Goal: Complete application form: Complete application form

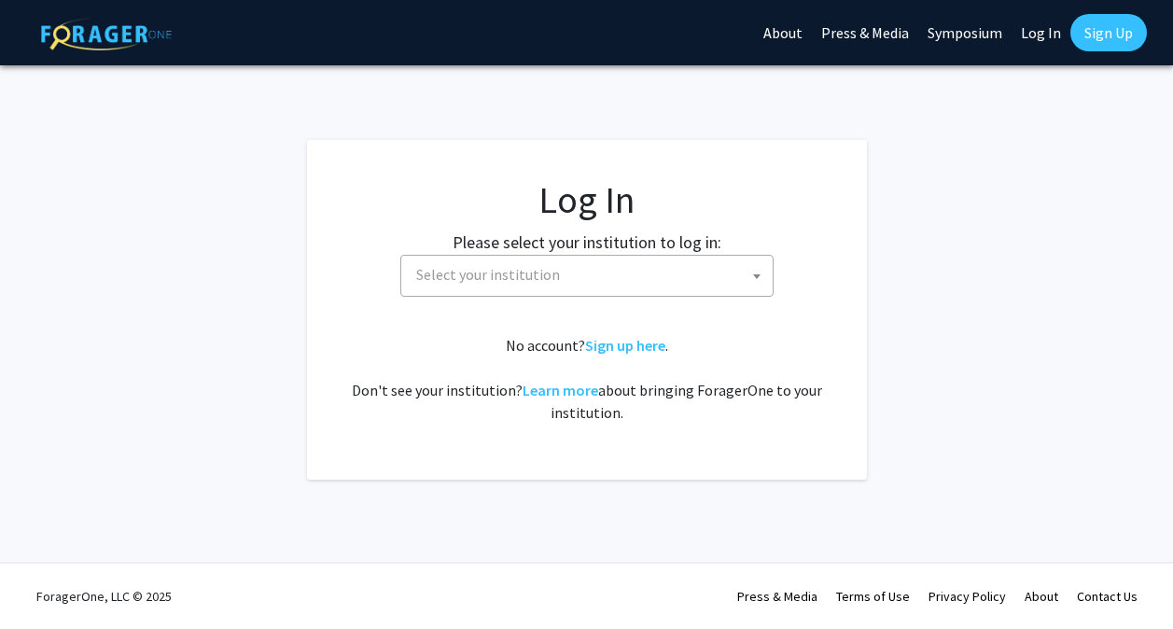
click at [665, 289] on span "Select your institution" at bounding box center [591, 275] width 364 height 38
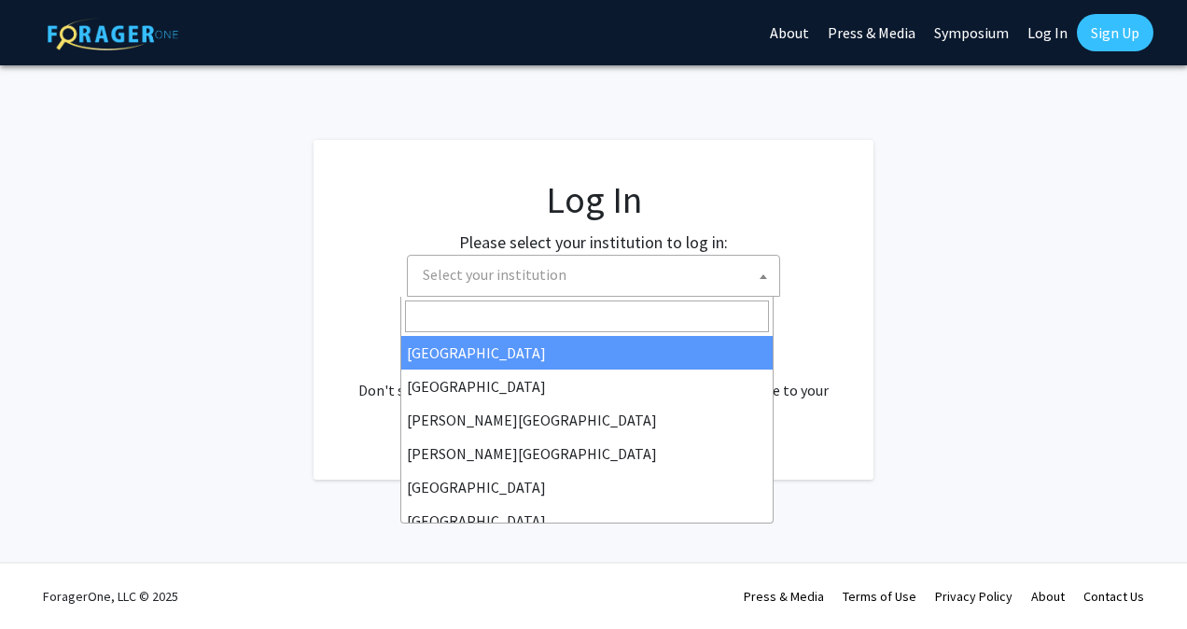
select select "34"
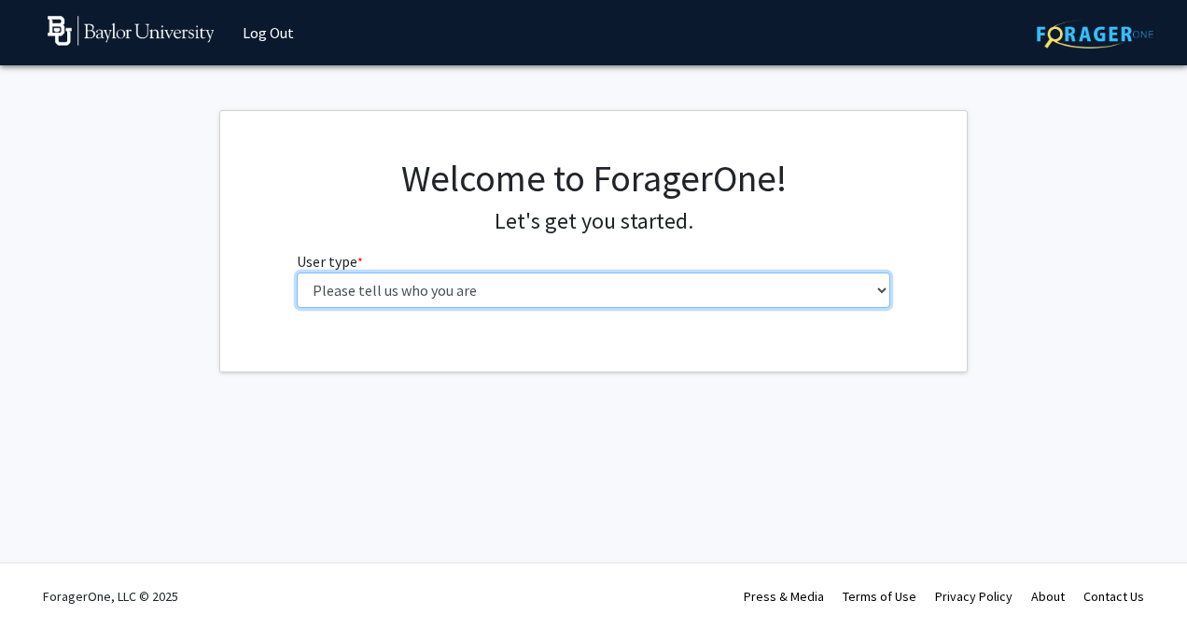
click at [336, 298] on select "Please tell us who you are Undergraduate Student Master's Student Doctoral Cand…" at bounding box center [594, 290] width 595 height 35
select select "1: undergrad"
click at [297, 273] on select "Please tell us who you are Undergraduate Student Master's Student Doctoral Cand…" at bounding box center [594, 290] width 595 height 35
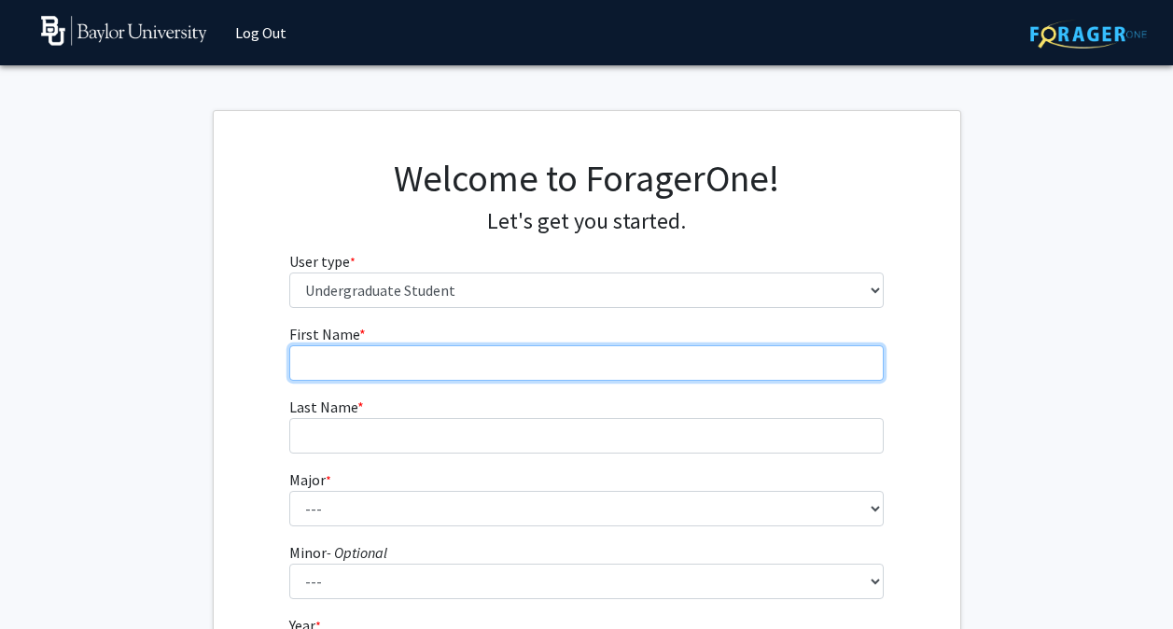
click at [384, 352] on input "First Name * required" at bounding box center [586, 362] width 595 height 35
type input "Jack"
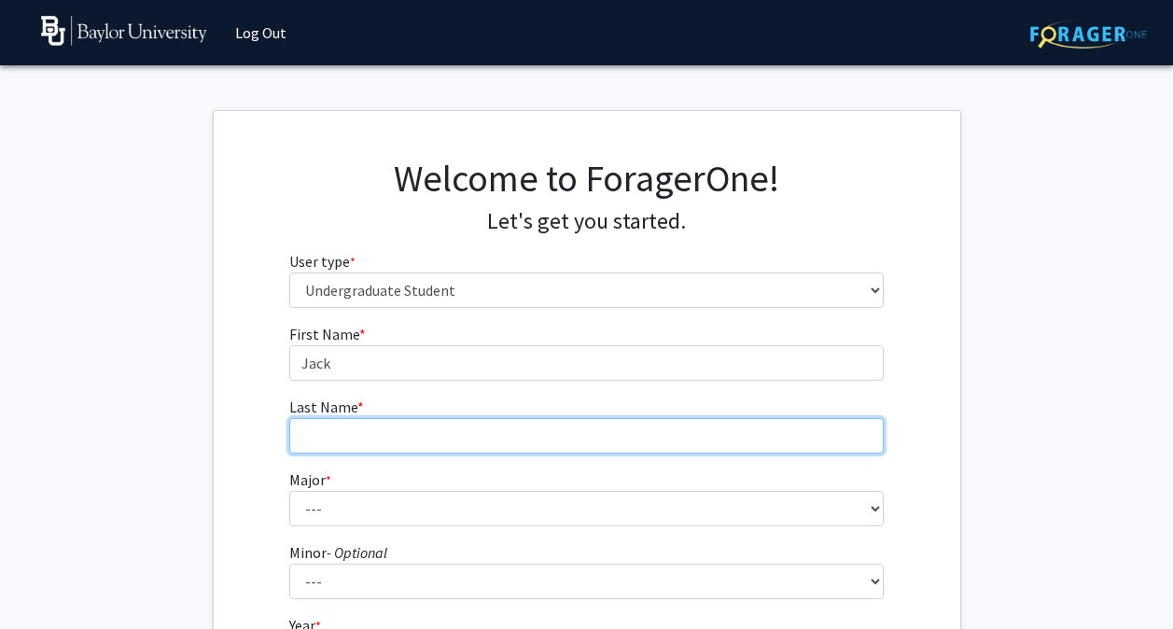
type input "[PERSON_NAME]"
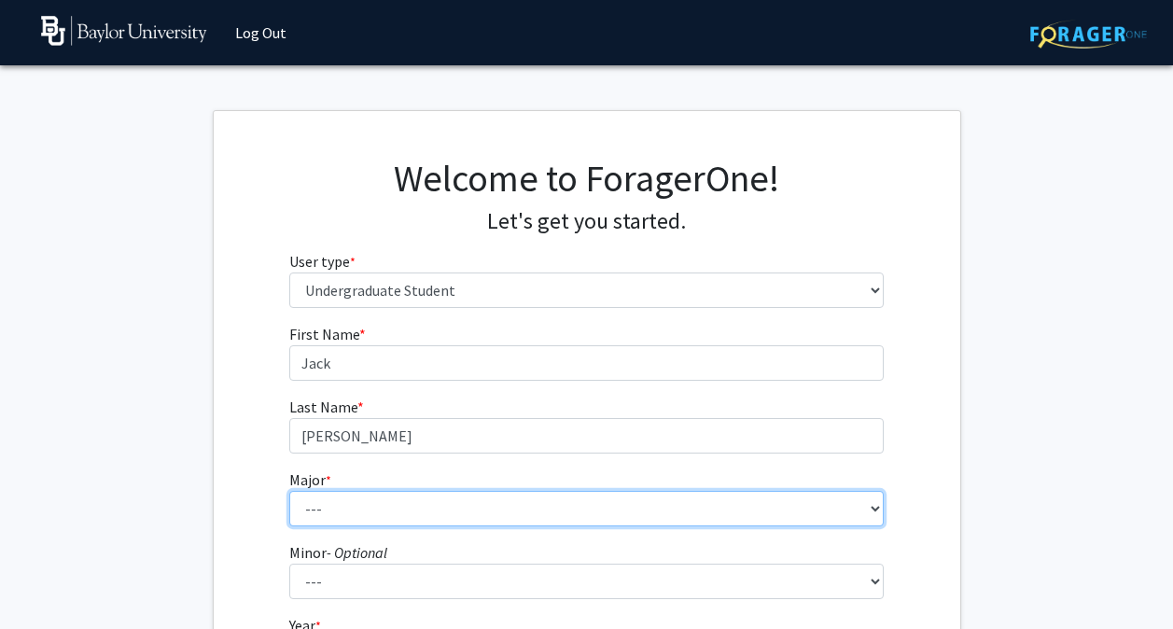
click at [325, 504] on select "--- Accounting American Studies Anthropology Apparel Design & Product Developme…" at bounding box center [586, 508] width 595 height 35
select select "80: 2745"
click at [289, 491] on select "--- Accounting American Studies Anthropology Apparel Design & Product Developme…" at bounding box center [586, 508] width 595 height 35
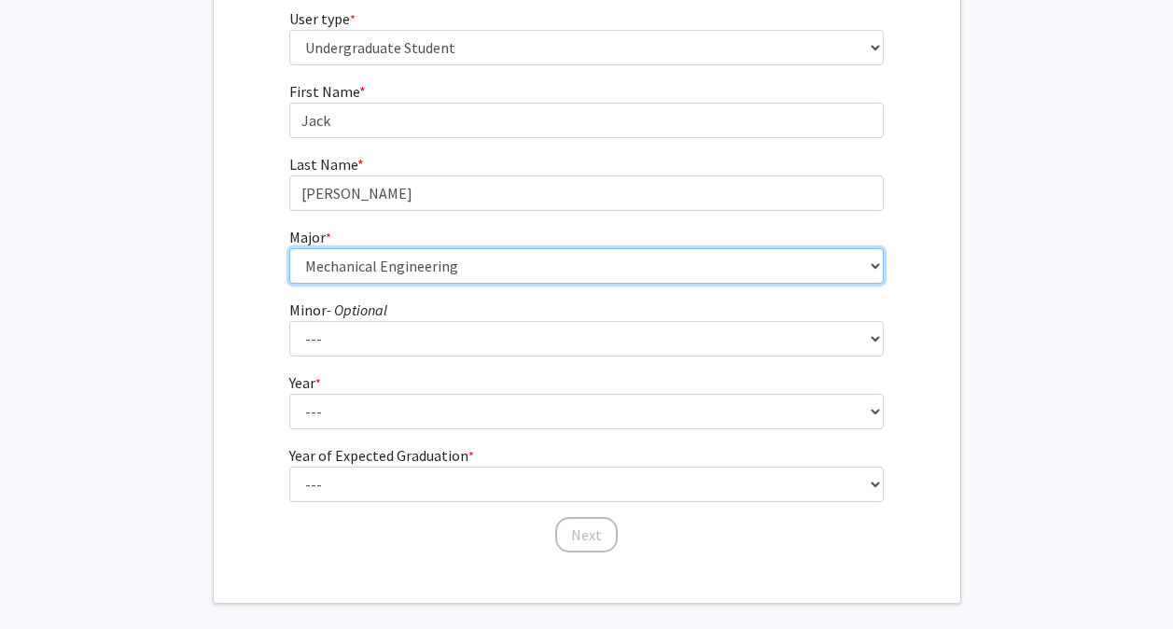
scroll to position [326, 0]
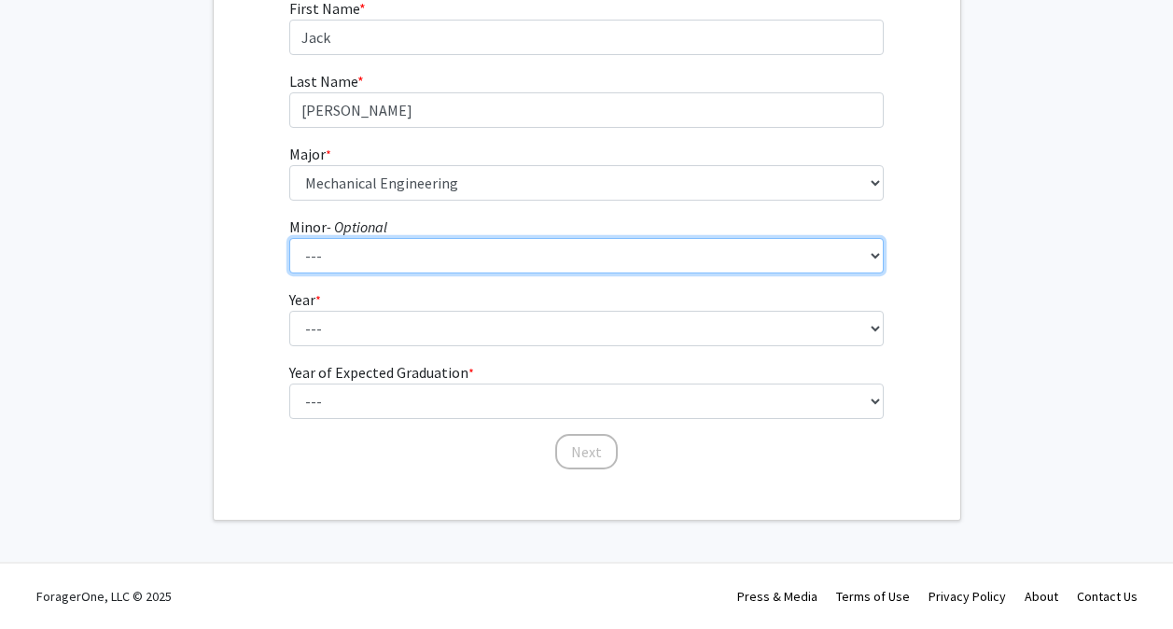
click at [358, 251] on select "--- Advertising American Sign Language American Studies Anthropology Apparel Me…" at bounding box center [586, 255] width 595 height 35
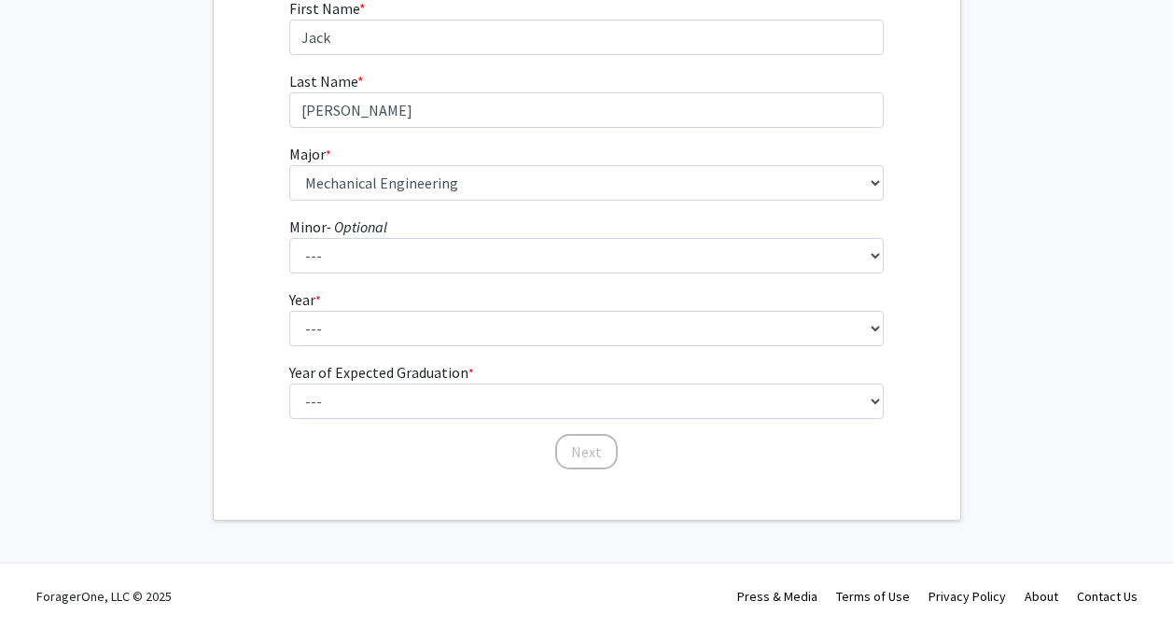
click at [246, 280] on div "First Name * required [PERSON_NAME] Last Name * required [PERSON_NAME] Major * …" at bounding box center [587, 234] width 747 height 474
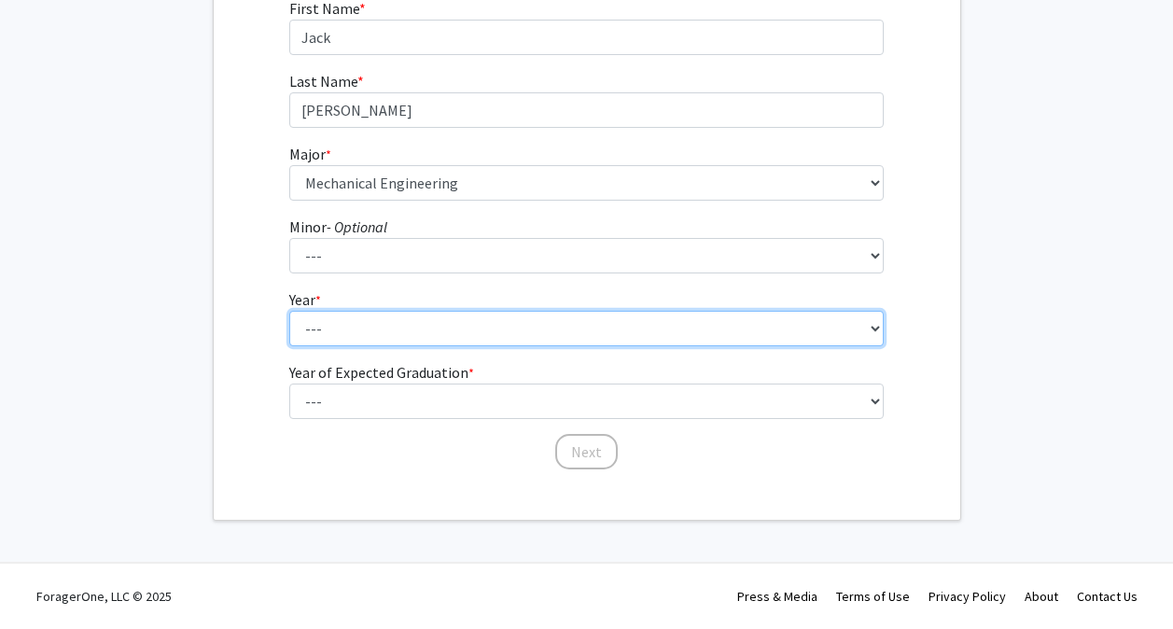
click at [317, 321] on select "--- First-year Sophomore Junior Senior Postbaccalaureate Certificate" at bounding box center [586, 328] width 595 height 35
select select "1: first-year"
click at [289, 311] on select "--- First-year Sophomore Junior Senior Postbaccalaureate Certificate" at bounding box center [586, 328] width 595 height 35
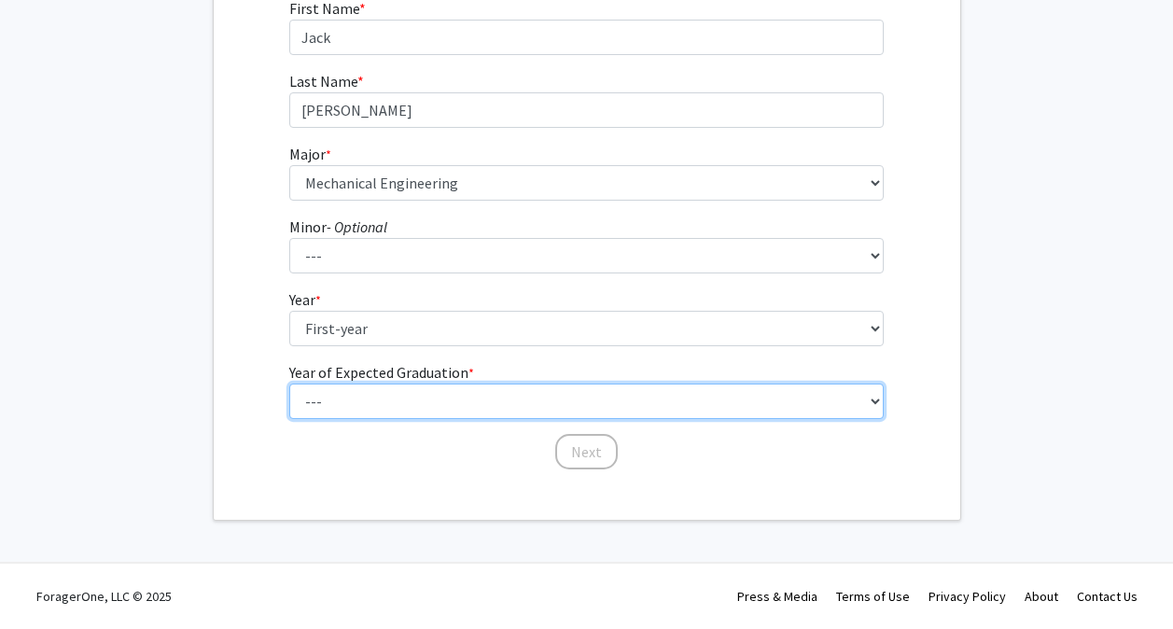
click at [348, 394] on select "--- 2025 2026 2027 2028 2029 2030 2031 2032 2033 2034" at bounding box center [586, 401] width 595 height 35
select select "5: 2029"
click at [289, 384] on select "--- 2025 2026 2027 2028 2029 2030 2031 2032 2033 2034" at bounding box center [586, 401] width 595 height 35
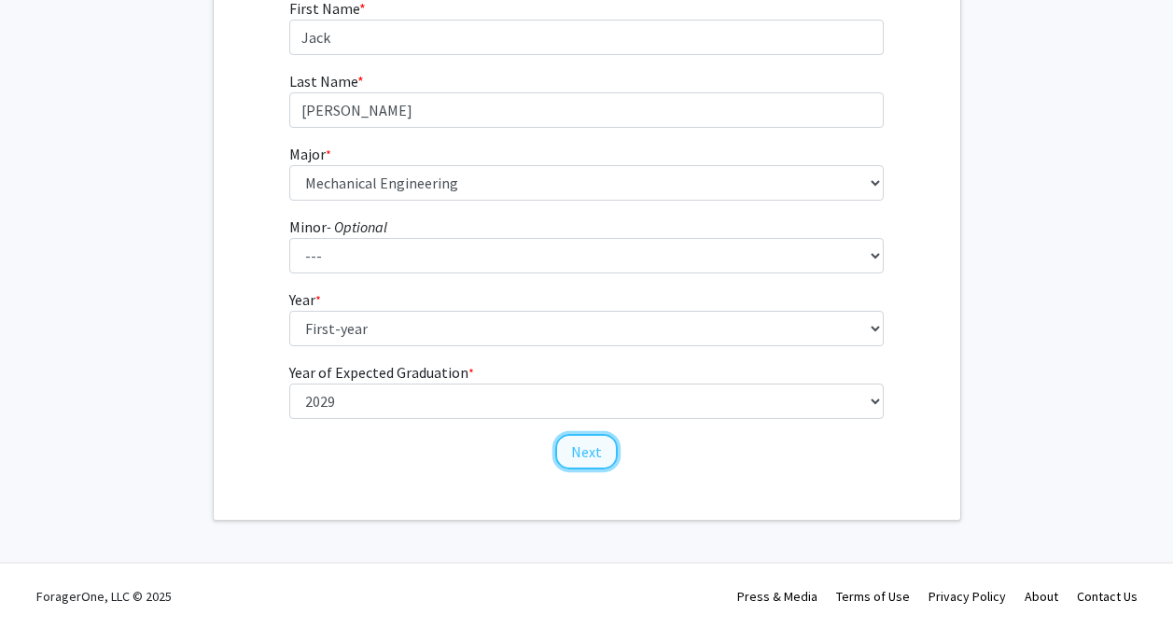
click at [572, 454] on button "Next" at bounding box center [586, 451] width 63 height 35
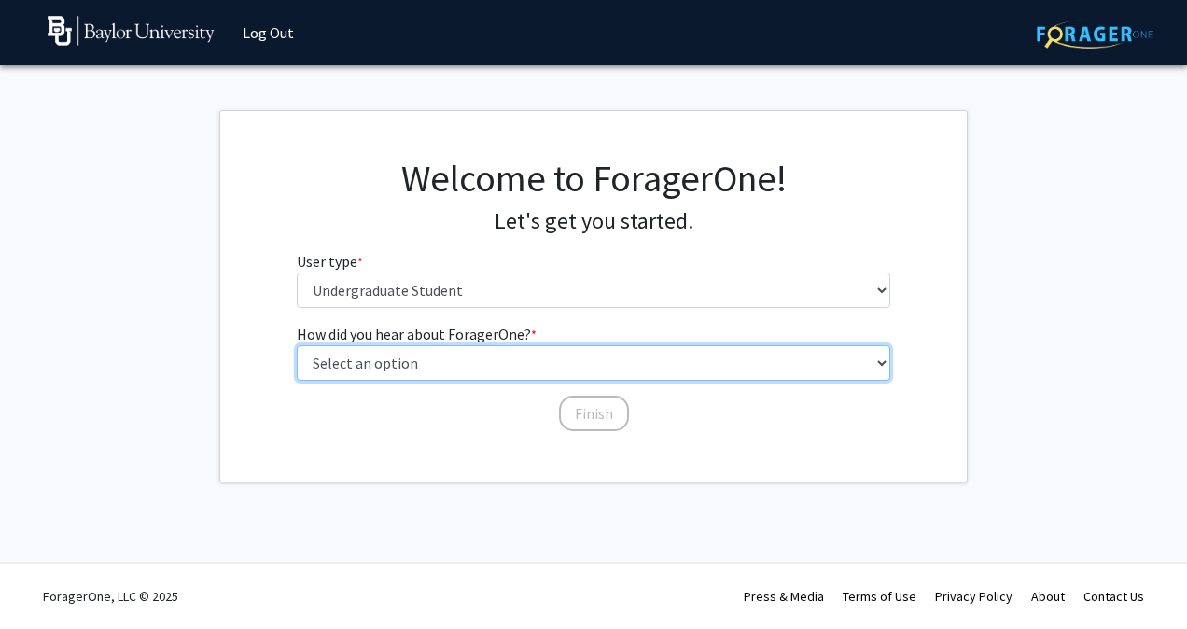
click at [439, 376] on select "Select an option Peer/student recommendation Faculty/staff recommendation Unive…" at bounding box center [594, 362] width 595 height 35
select select "2: faculty_recommendation"
click at [297, 345] on select "Select an option Peer/student recommendation Faculty/staff recommendation Unive…" at bounding box center [594, 362] width 595 height 35
click at [498, 372] on select "Select an option Peer/student recommendation Faculty/staff recommendation Unive…" at bounding box center [594, 362] width 595 height 35
click at [498, 369] on select "Select an option Peer/student recommendation Faculty/staff recommendation Unive…" at bounding box center [594, 362] width 595 height 35
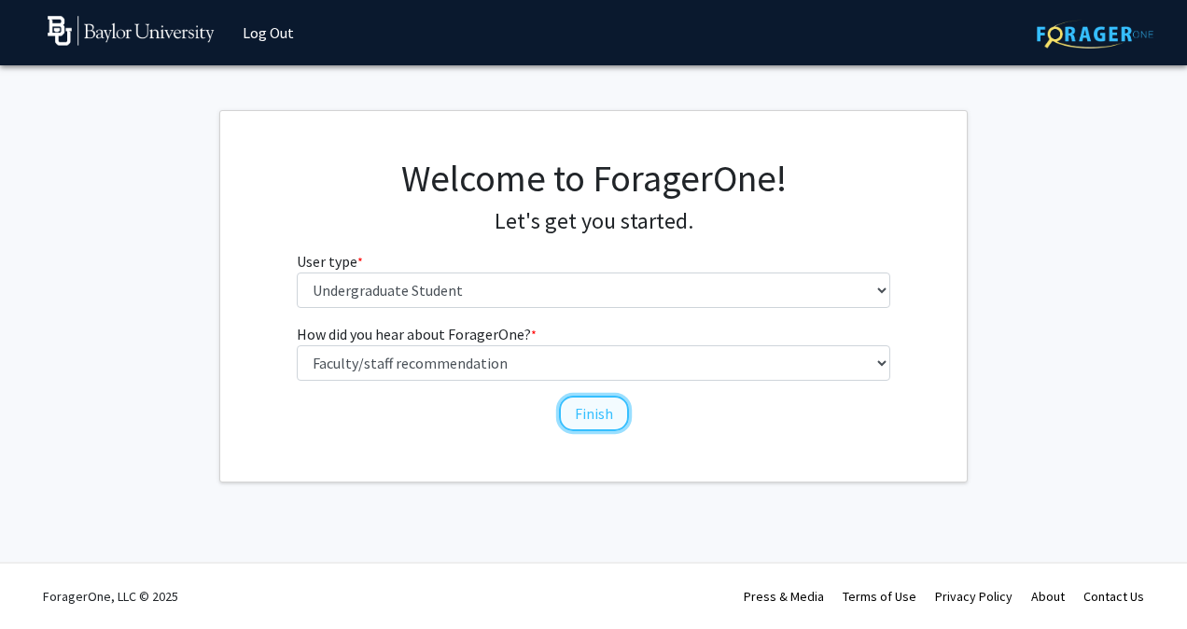
click at [588, 426] on button "Finish" at bounding box center [594, 413] width 70 height 35
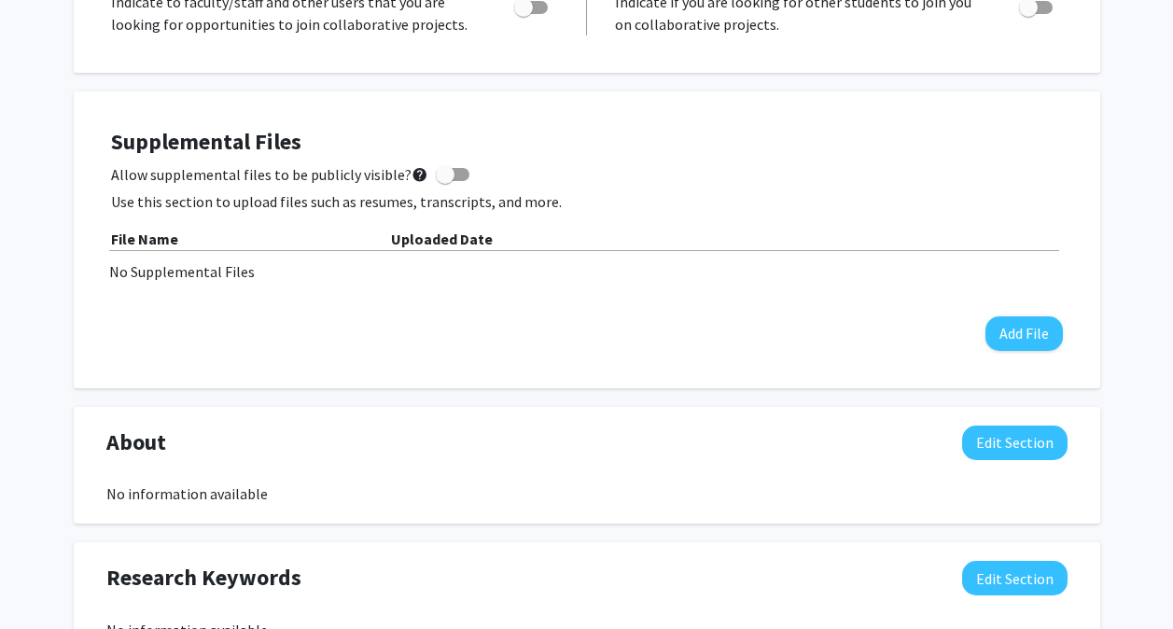
scroll to position [477, 0]
